Goal: Task Accomplishment & Management: Manage account settings

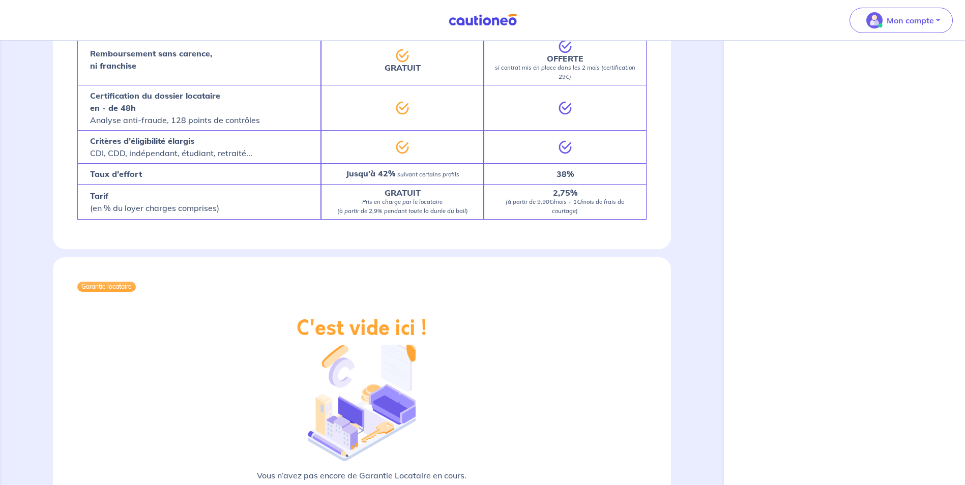
scroll to position [551, 0]
click at [916, 18] on p "Mon compte" at bounding box center [910, 20] width 47 height 12
click at [562, 332] on div "C'est vide ici ! Vous n’avez pas encore de Garantie Locataire en cours. Découvr…" at bounding box center [362, 420] width 618 height 207
click at [931, 12] on span "Mon compte" at bounding box center [898, 20] width 72 height 16
click at [591, 300] on div "Garantie locataire" at bounding box center [362, 287] width 618 height 59
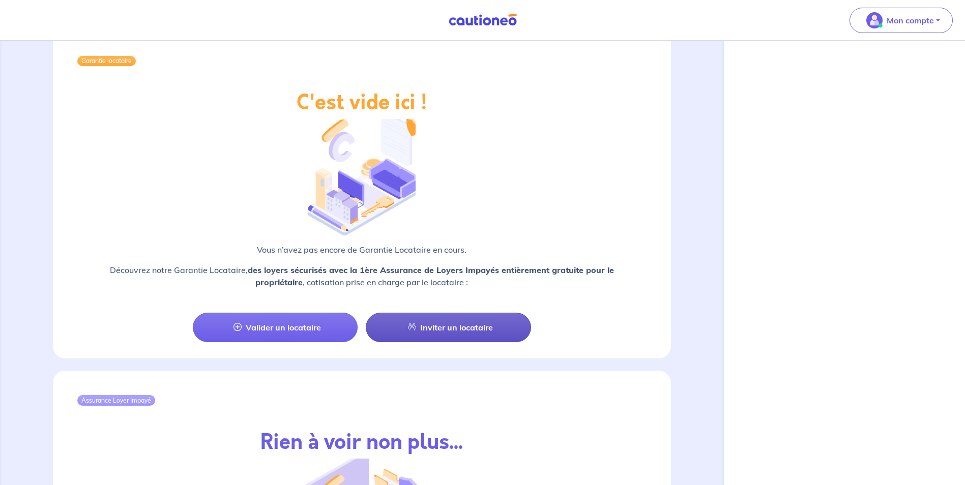
scroll to position [805, 0]
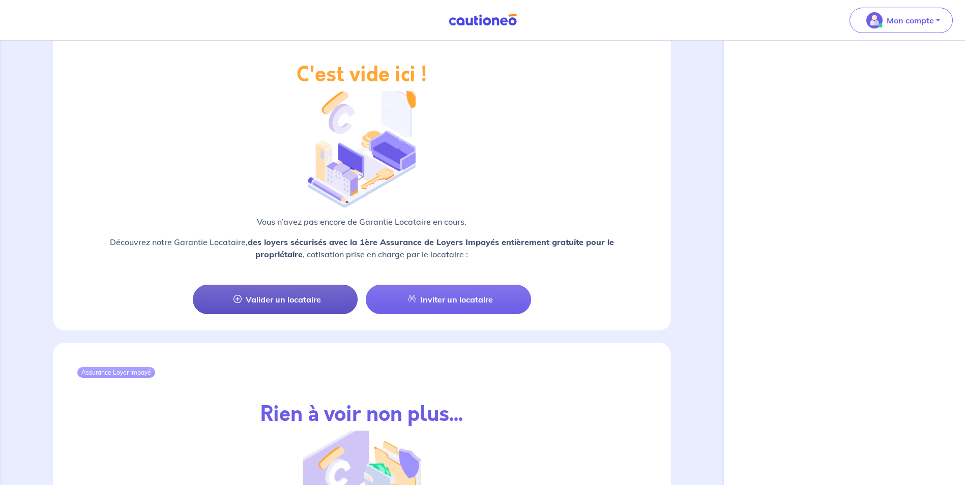
click at [294, 287] on link "Valider un locataire" at bounding box center [275, 300] width 165 height 30
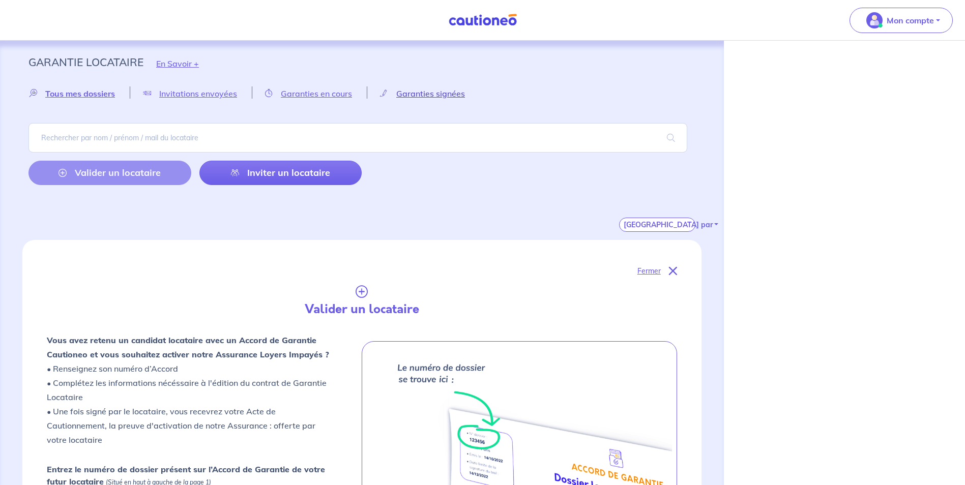
click at [431, 92] on span "Garanties signées" at bounding box center [430, 94] width 69 height 10
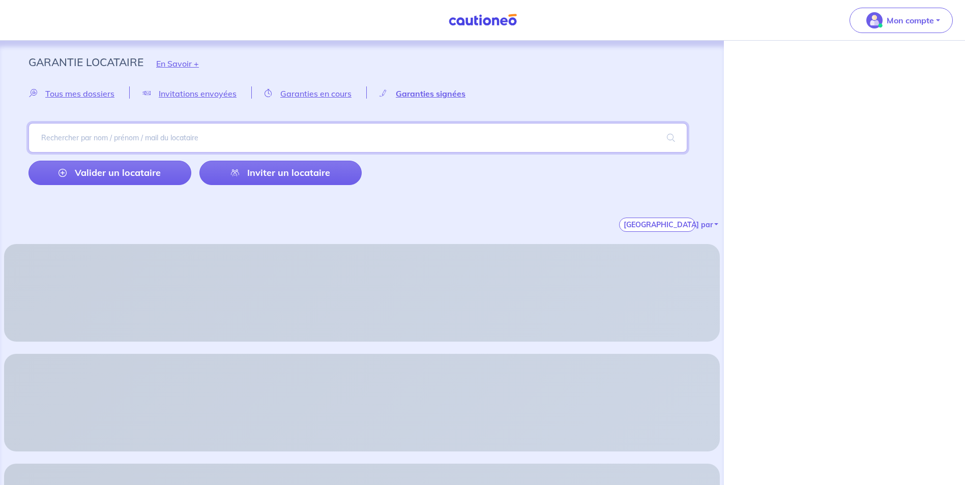
click at [70, 137] on input "search" at bounding box center [357, 138] width 659 height 30
click at [413, 92] on span "Garanties signées" at bounding box center [431, 94] width 70 height 10
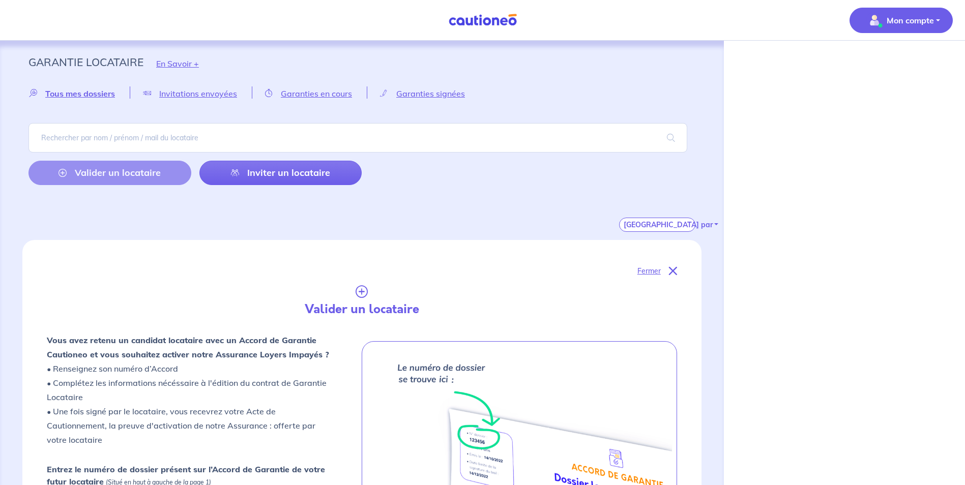
click at [940, 19] on button "Mon compte" at bounding box center [901, 20] width 103 height 25
click at [901, 67] on link "Mes informations" at bounding box center [891, 63] width 82 height 16
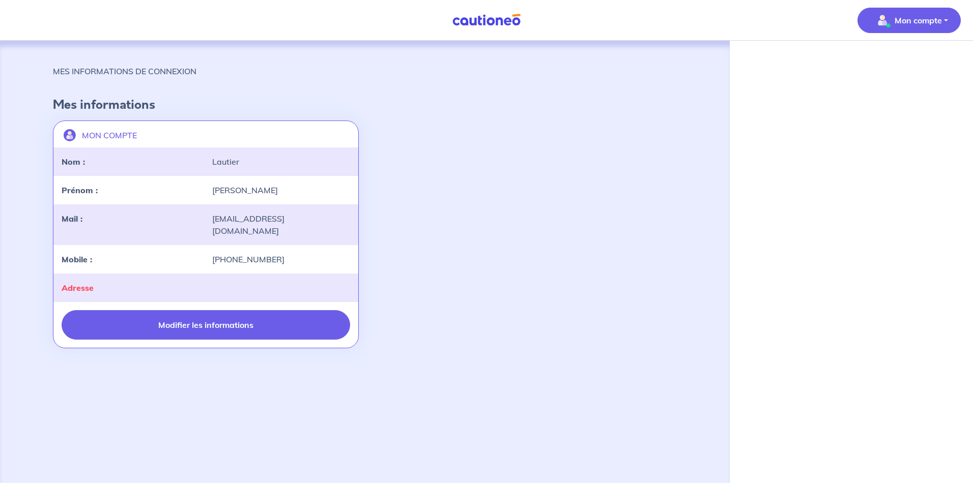
click at [235, 312] on button "Modifier les informations" at bounding box center [206, 325] width 288 height 30
select select "FR"
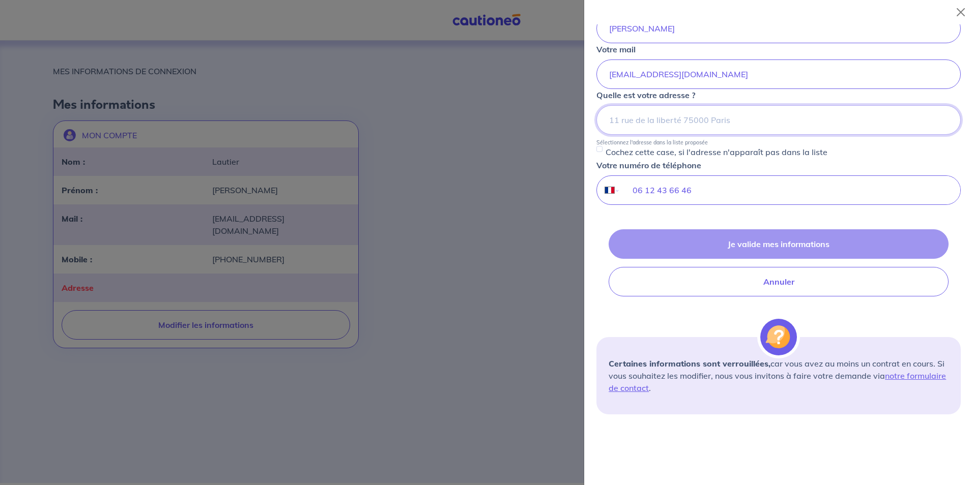
scroll to position [154, 0]
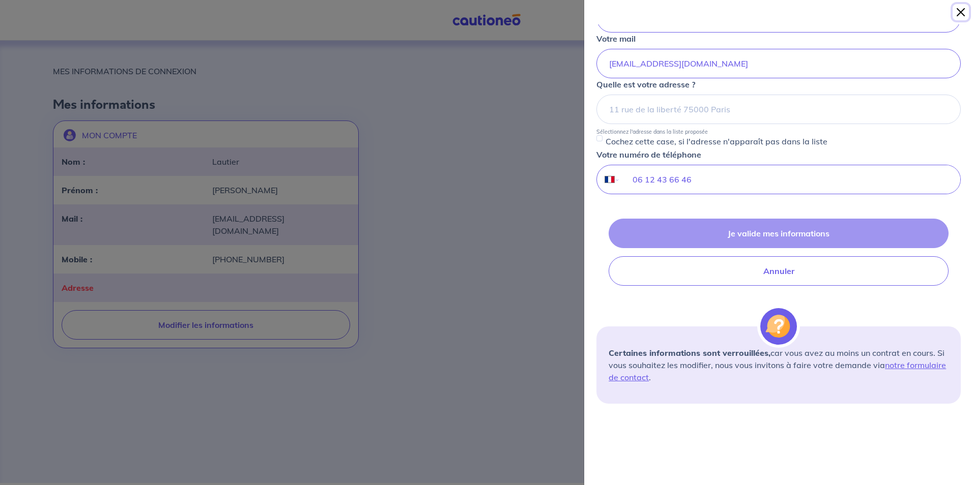
click at [961, 9] on button "Close" at bounding box center [960, 12] width 16 height 16
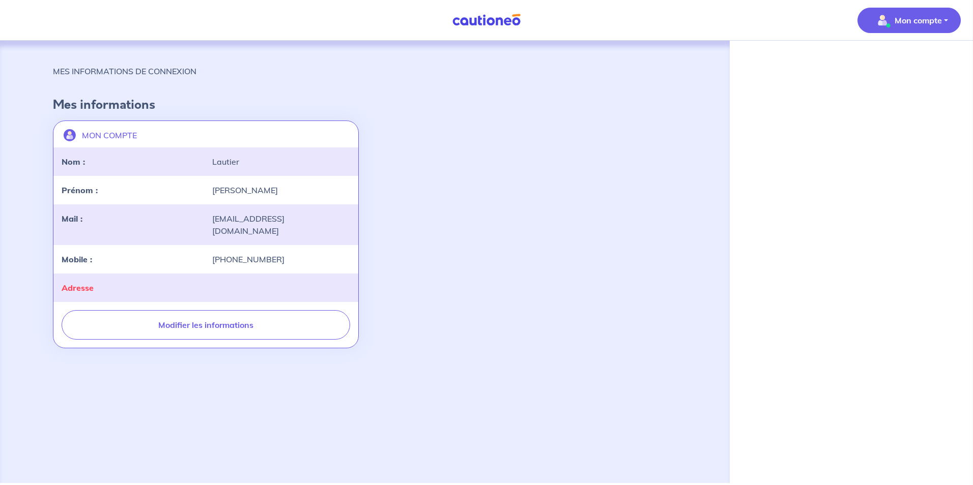
scroll to position [0, 0]
click at [916, 20] on p "Mon compte" at bounding box center [917, 20] width 47 height 12
click at [900, 90] on link "Me déconnecter" at bounding box center [899, 87] width 82 height 16
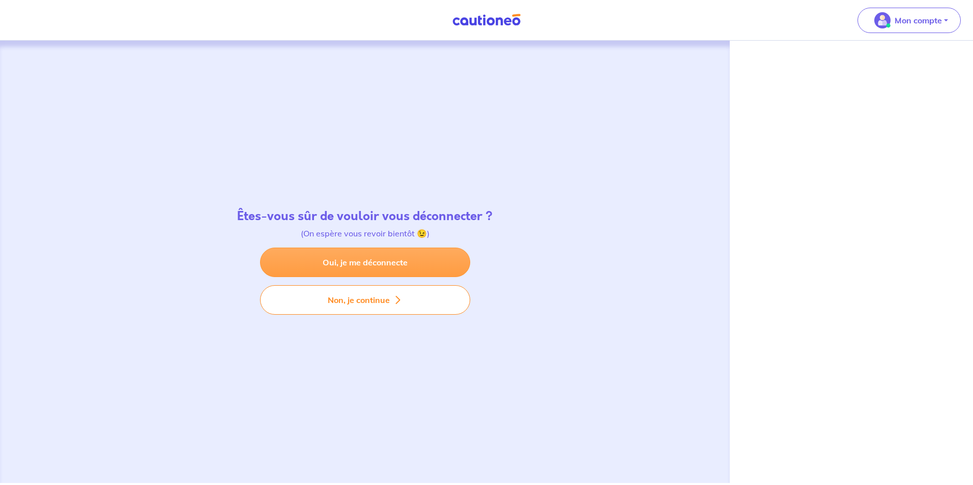
click at [374, 263] on link "Oui, je me déconnecte" at bounding box center [365, 263] width 210 height 30
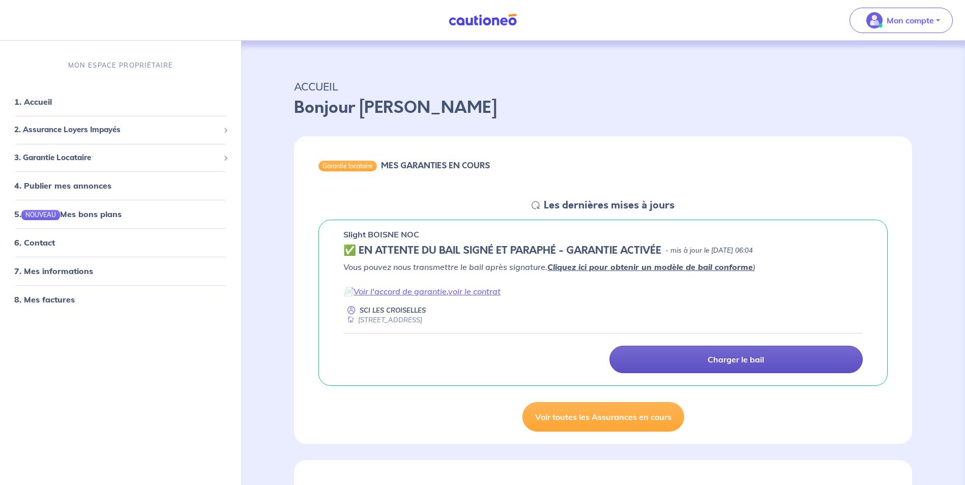
click at [740, 362] on p "Charger le bail" at bounding box center [736, 360] width 56 height 10
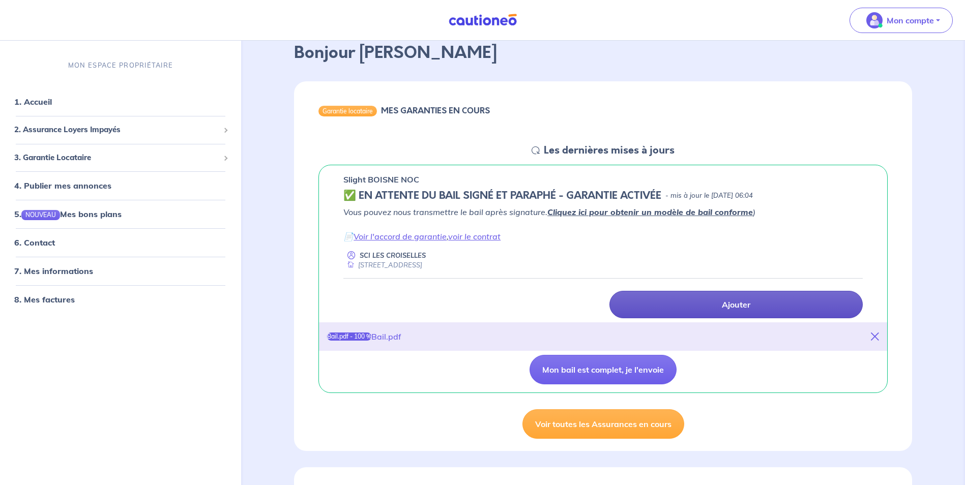
scroll to position [51, 0]
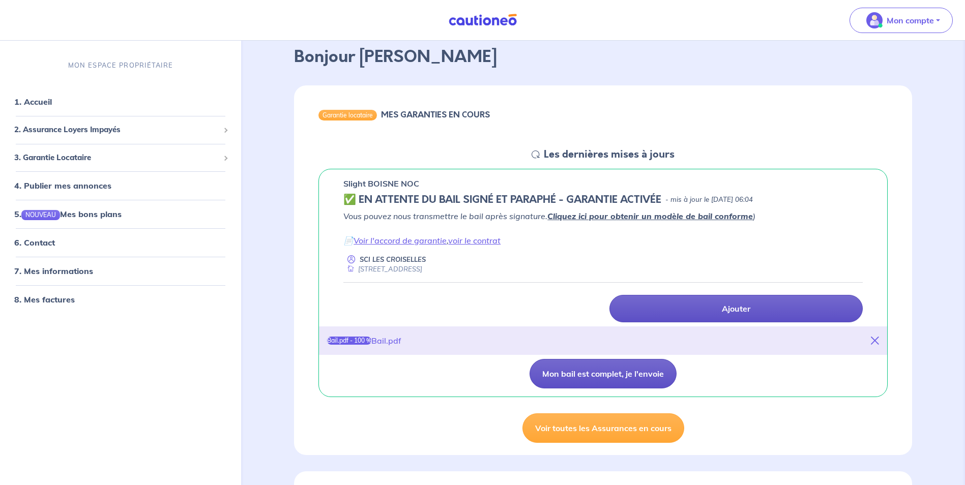
click at [620, 378] on button "Mon bail est complet, je l'envoie" at bounding box center [603, 374] width 147 height 30
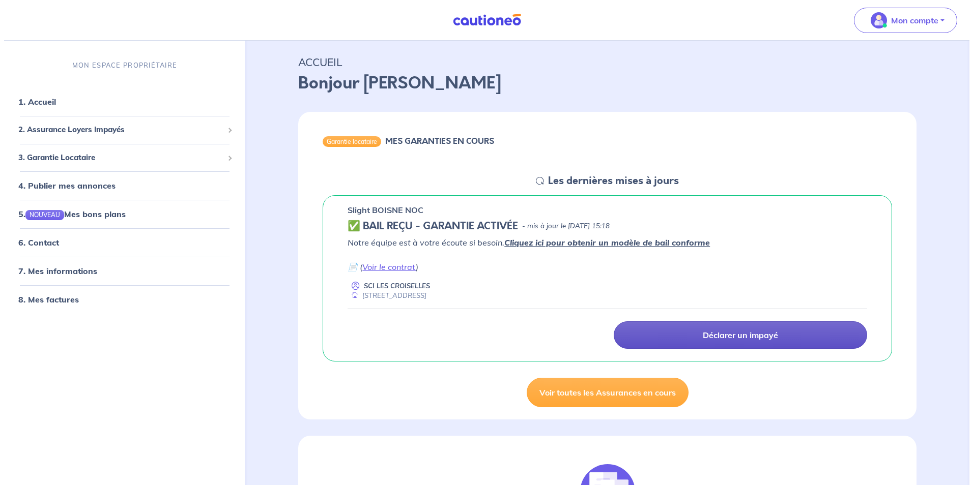
scroll to position [0, 0]
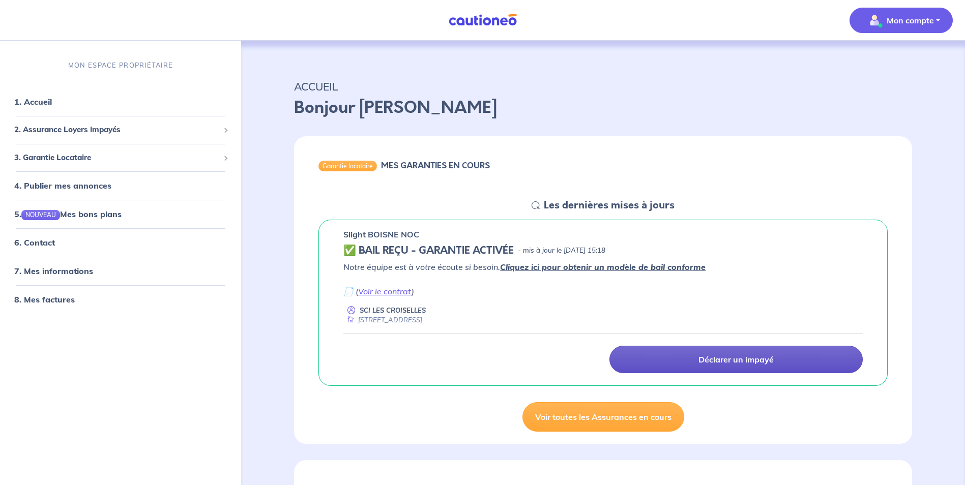
click at [921, 19] on p "Mon compte" at bounding box center [910, 20] width 47 height 12
click at [899, 89] on link "Me déconnecter" at bounding box center [891, 87] width 82 height 16
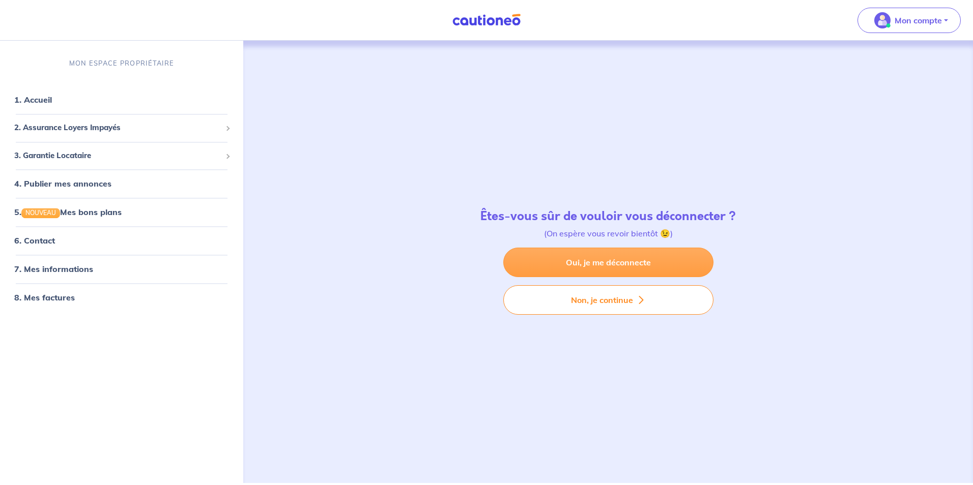
click at [636, 263] on link "Oui, je me déconnecte" at bounding box center [608, 263] width 210 height 30
